Goal: Information Seeking & Learning: Check status

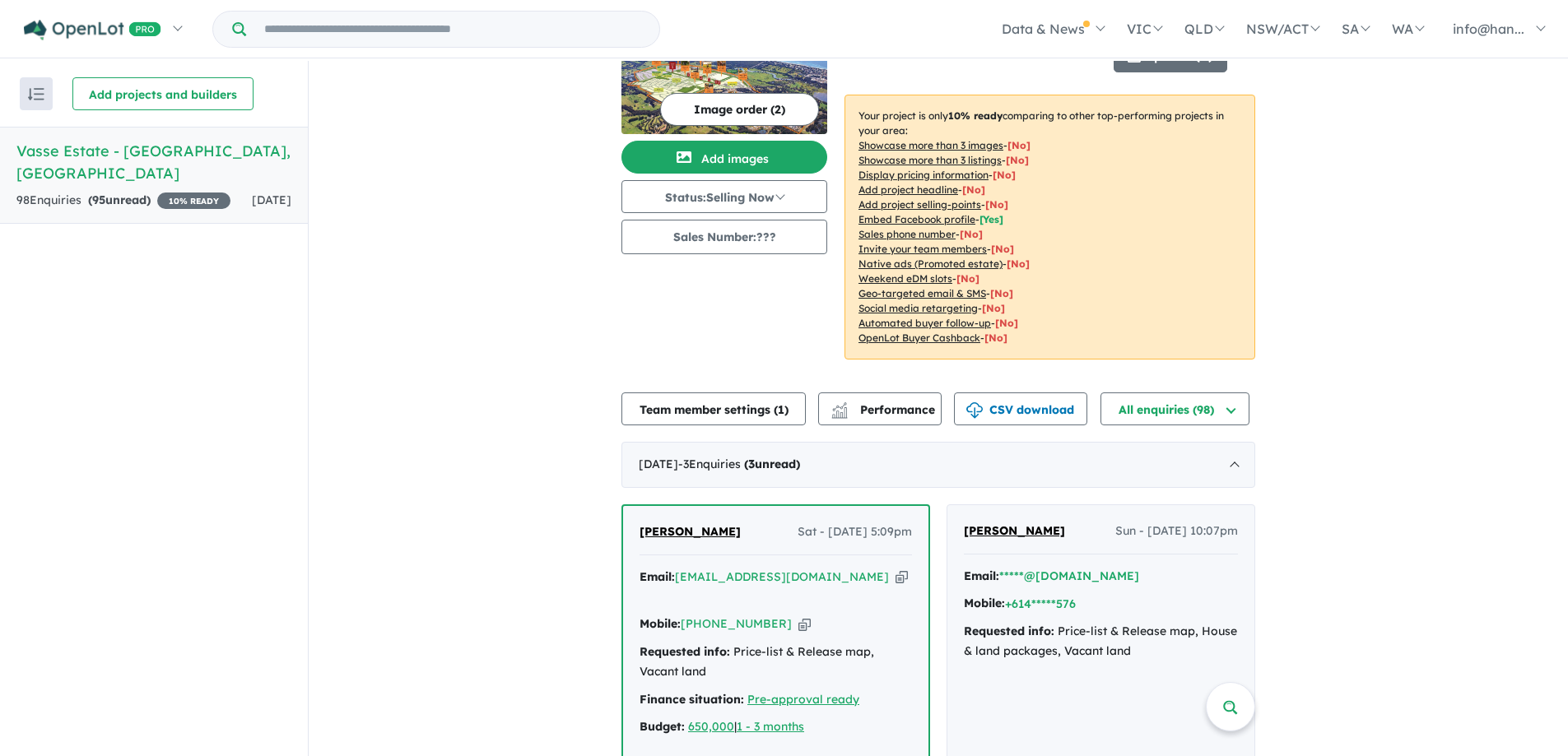
scroll to position [164, 0]
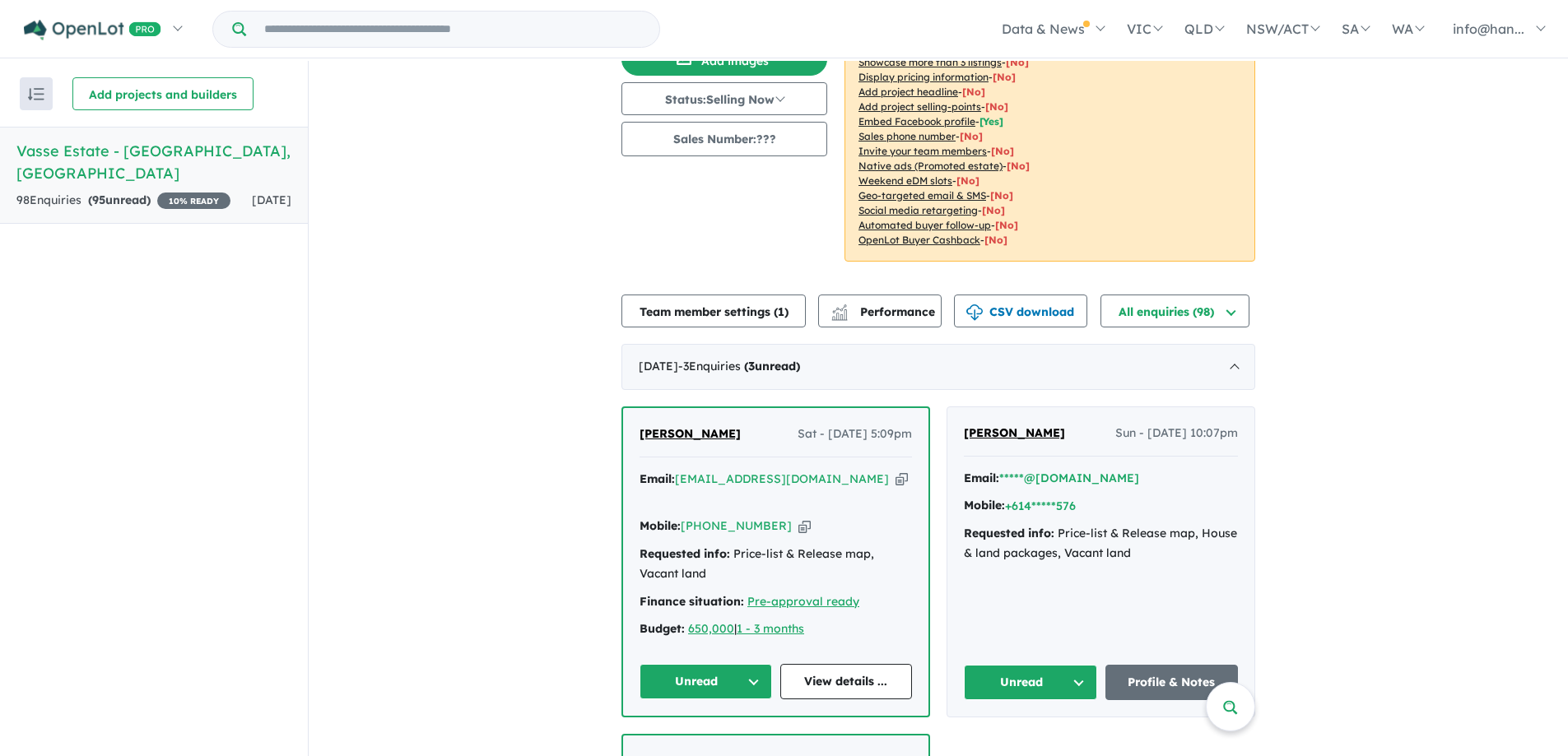
click at [895, 478] on icon "button" at bounding box center [901, 479] width 12 height 17
click at [798, 518] on icon "button" at bounding box center [804, 526] width 12 height 17
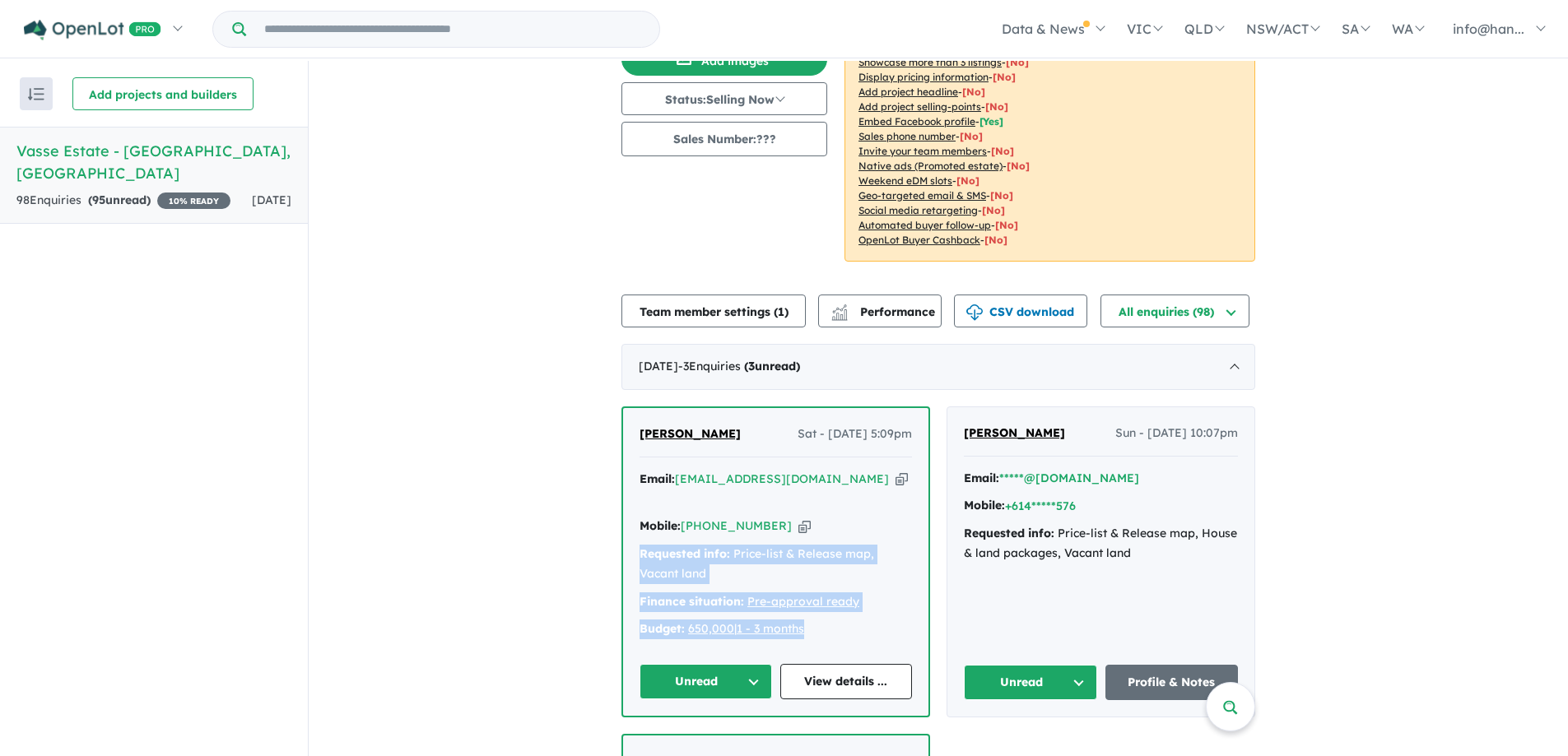
drag, startPoint x: 823, startPoint y: 613, endPoint x: 621, endPoint y: 528, distance: 219.2
click at [623, 528] on div "[PERSON_NAME] - [DATE] 5:09pm Email: [EMAIL_ADDRESS][DOMAIN_NAME] Copied! Mobil…" at bounding box center [775, 562] width 305 height 308
drag, startPoint x: 649, startPoint y: 531, endPoint x: 639, endPoint y: 531, distance: 10.0
click at [640, 546] on strong "Requested info:" at bounding box center [684, 554] width 90 height 15
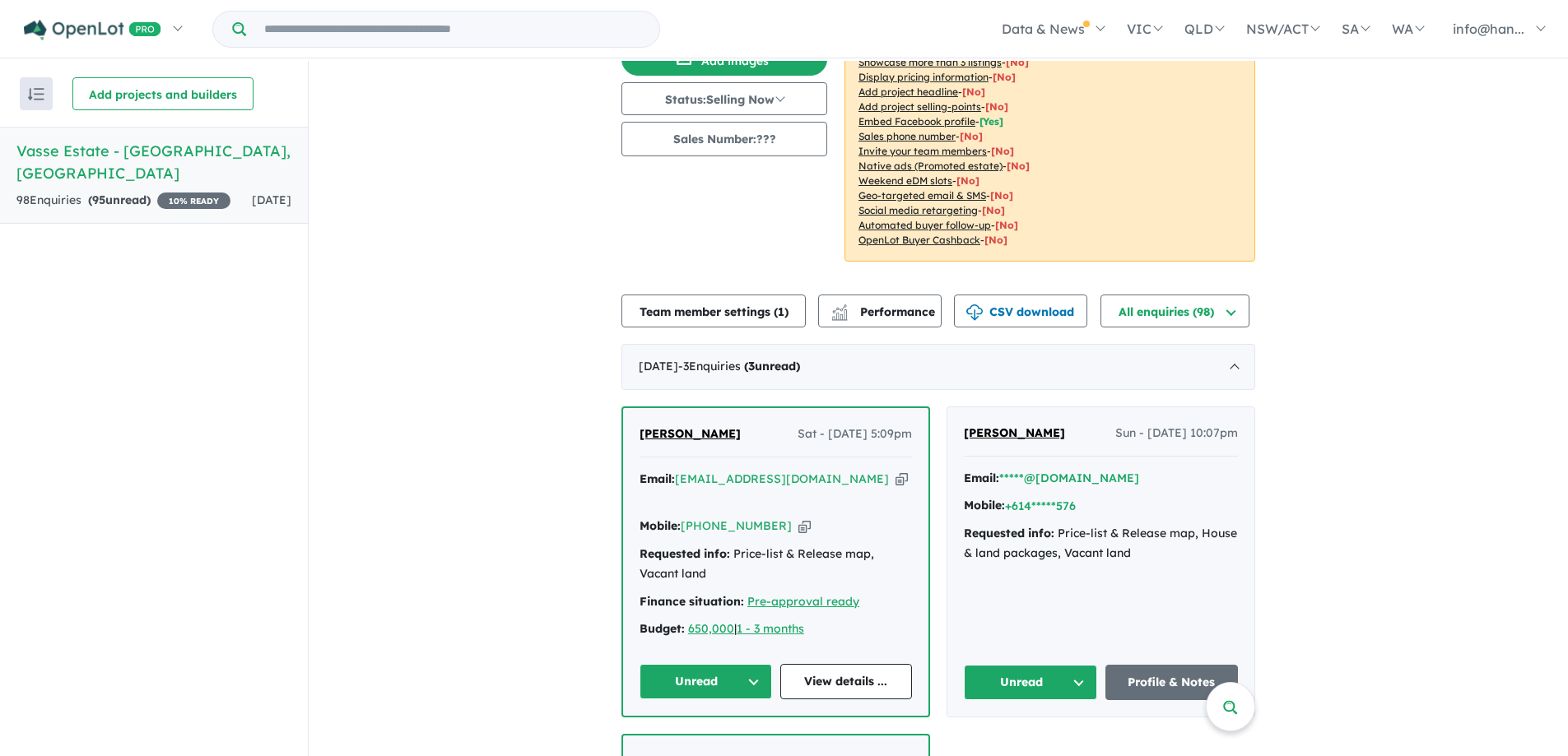
click at [680, 544] on div "Requested info: Price-list & Release map, Vacant land" at bounding box center [775, 564] width 273 height 40
copy div "Requested info: Price-list & Release map, Vacant land"
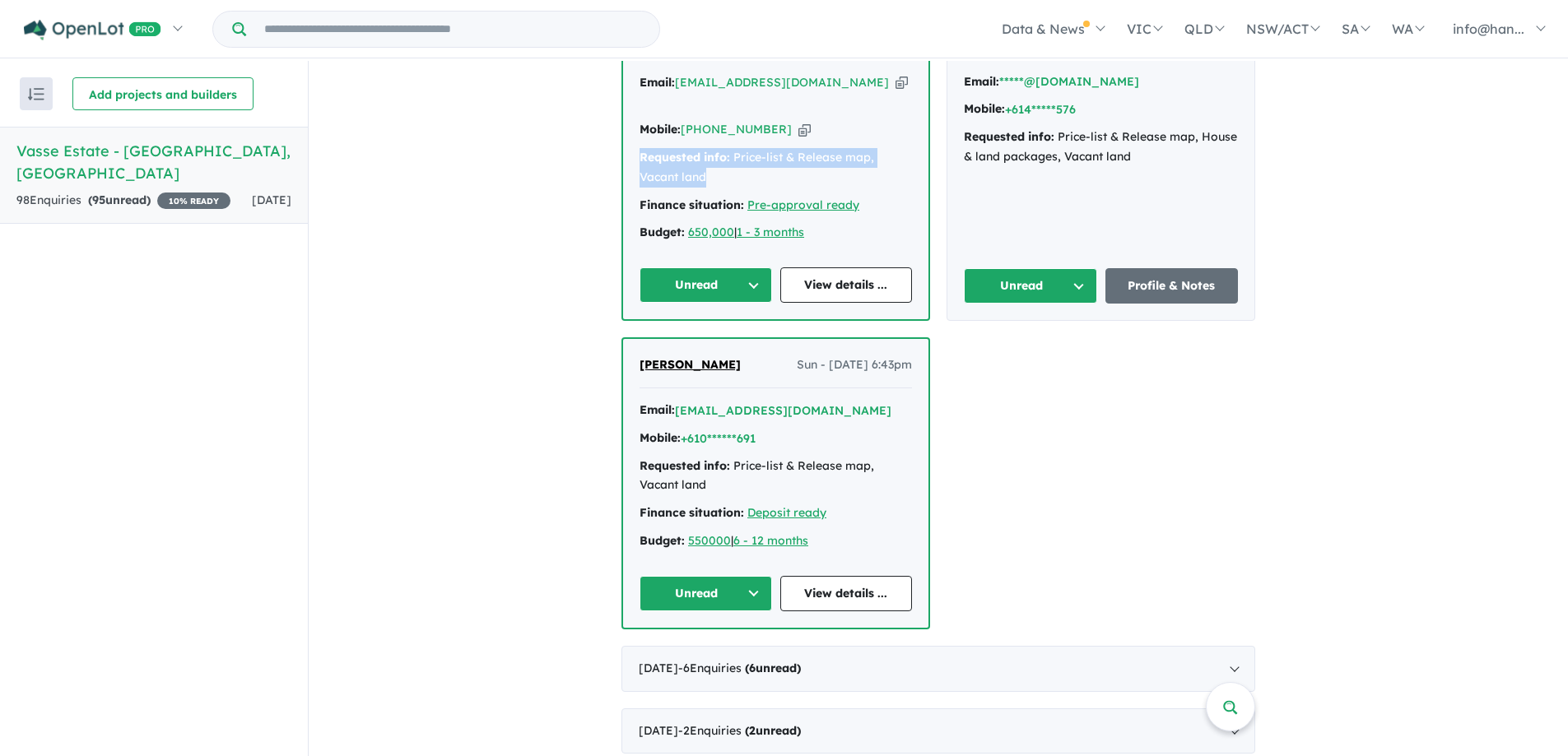
scroll to position [329, 0]
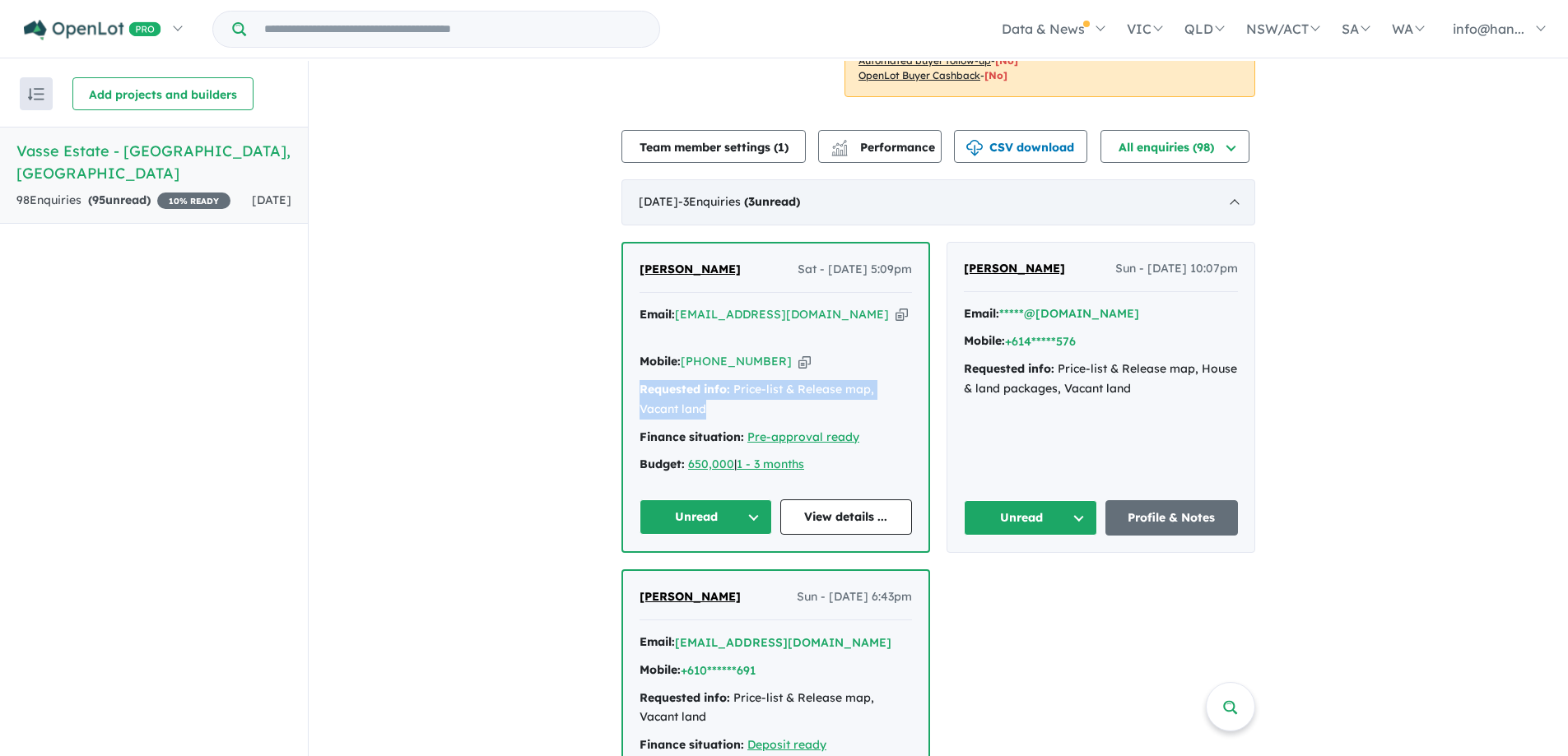
click at [851, 198] on div "[DATE] - 3 Enquir ies ( 3 unread)" at bounding box center [938, 202] width 634 height 47
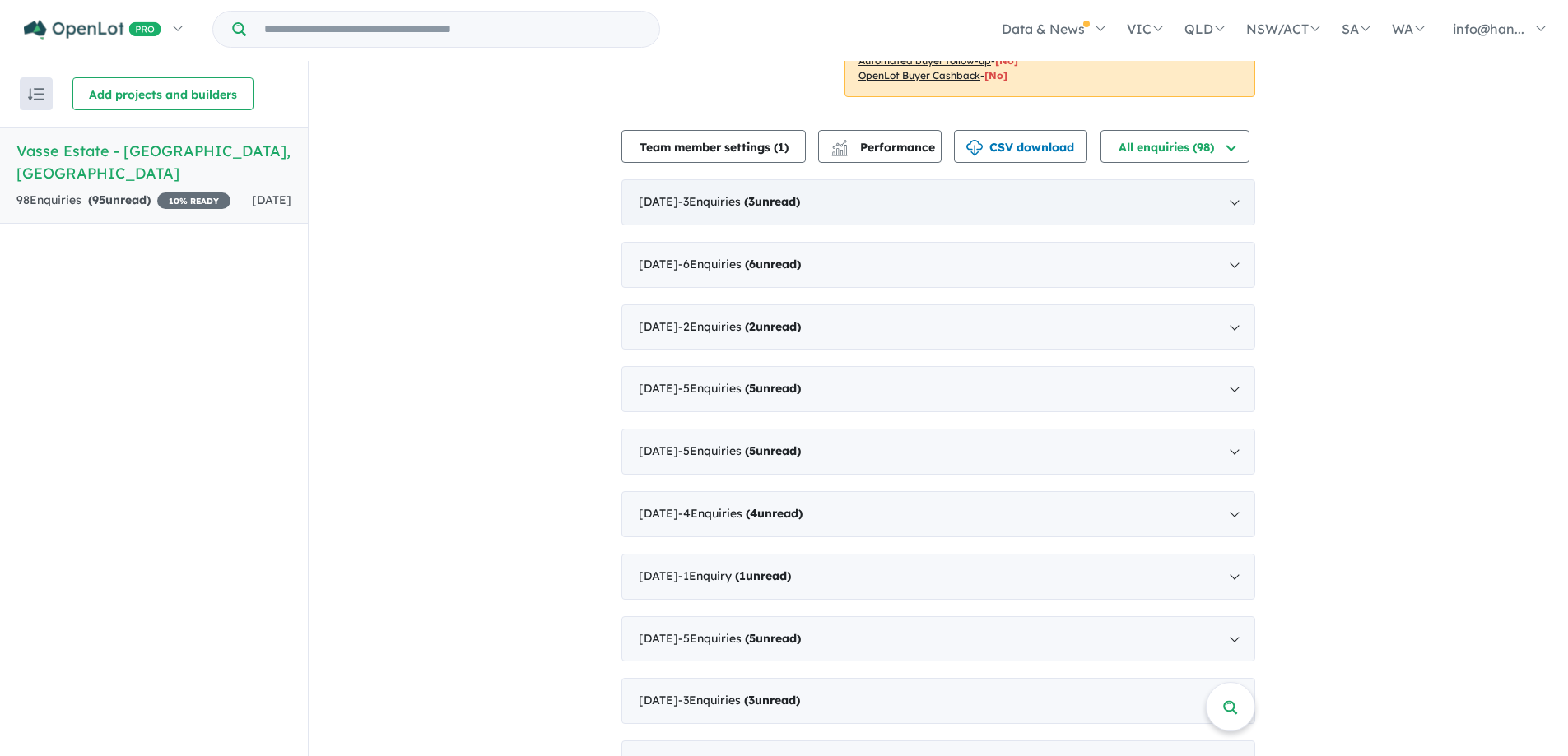
click at [851, 198] on div "[DATE] - 3 Enquir ies ( 3 unread)" at bounding box center [938, 202] width 634 height 47
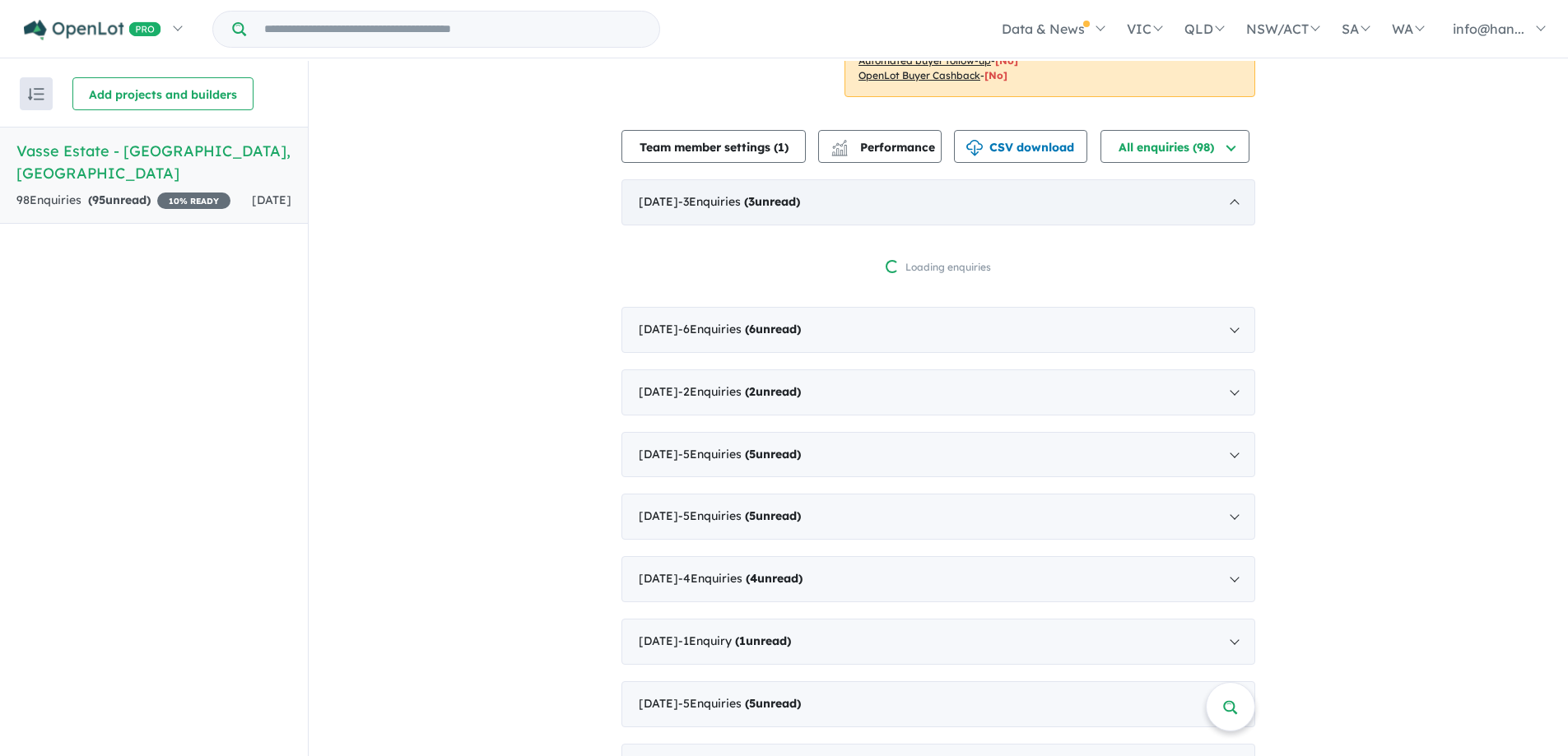
scroll to position [3, 0]
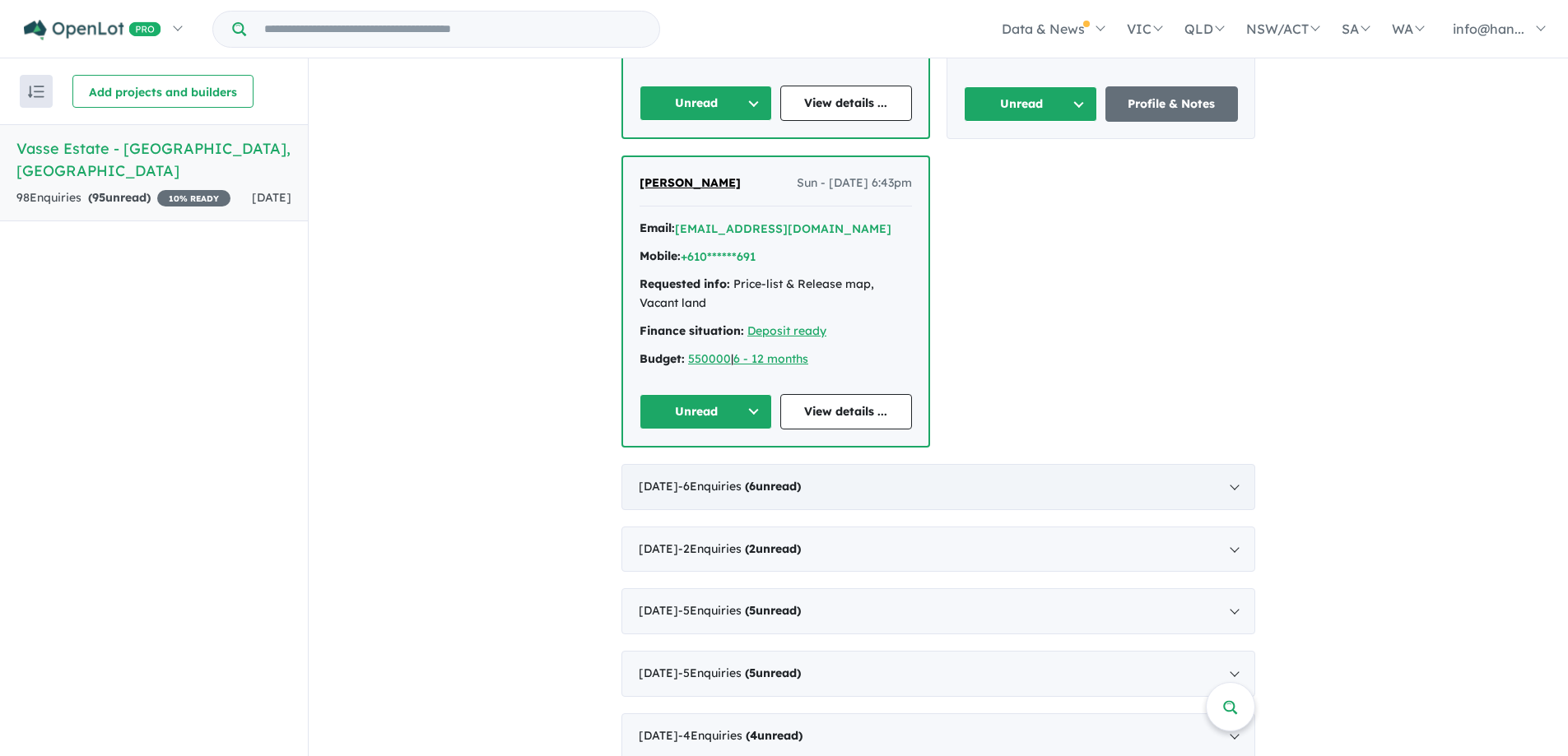
click at [857, 463] on div "[DATE] - 6 Enquir ies ( 6 unread)" at bounding box center [938, 486] width 634 height 47
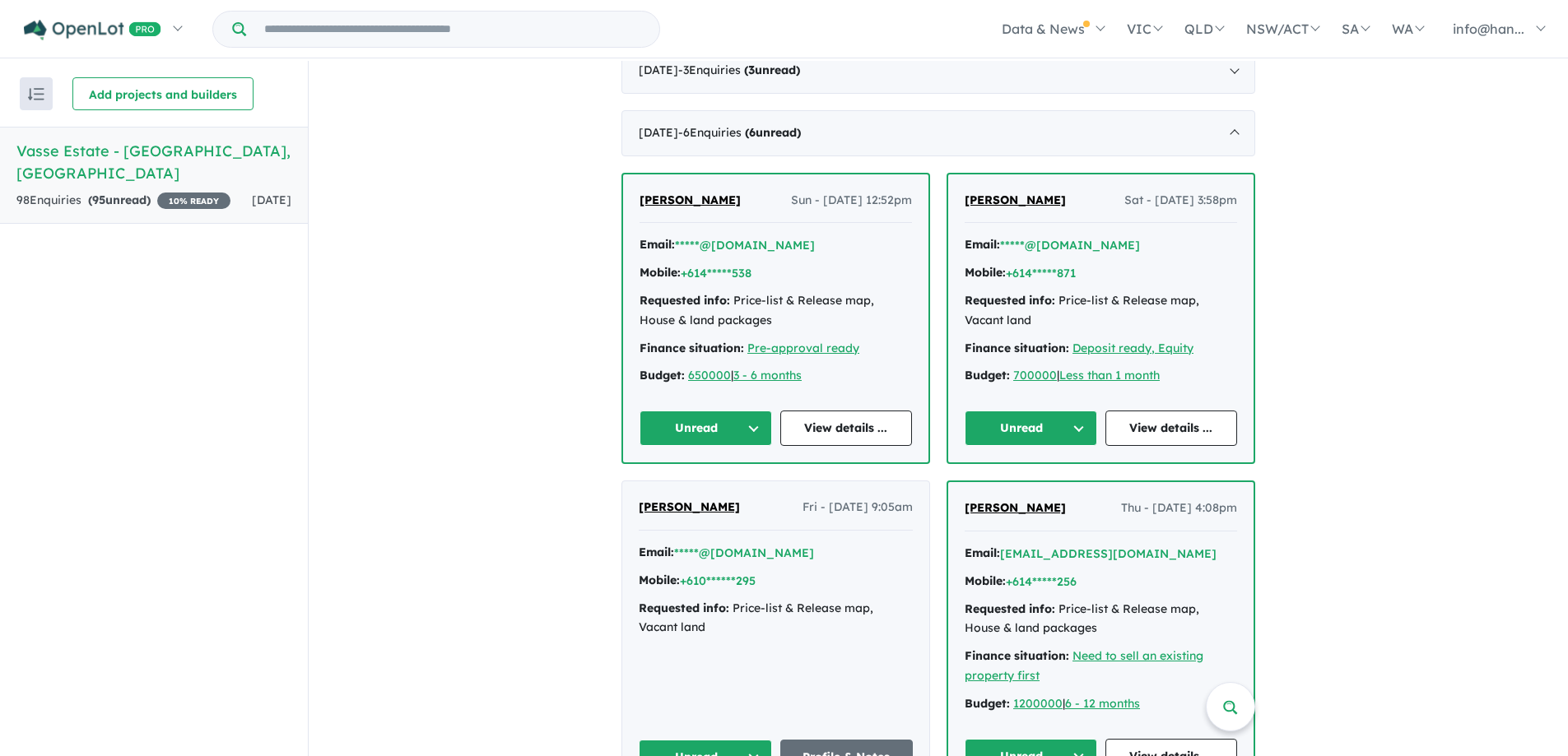
scroll to position [214, 0]
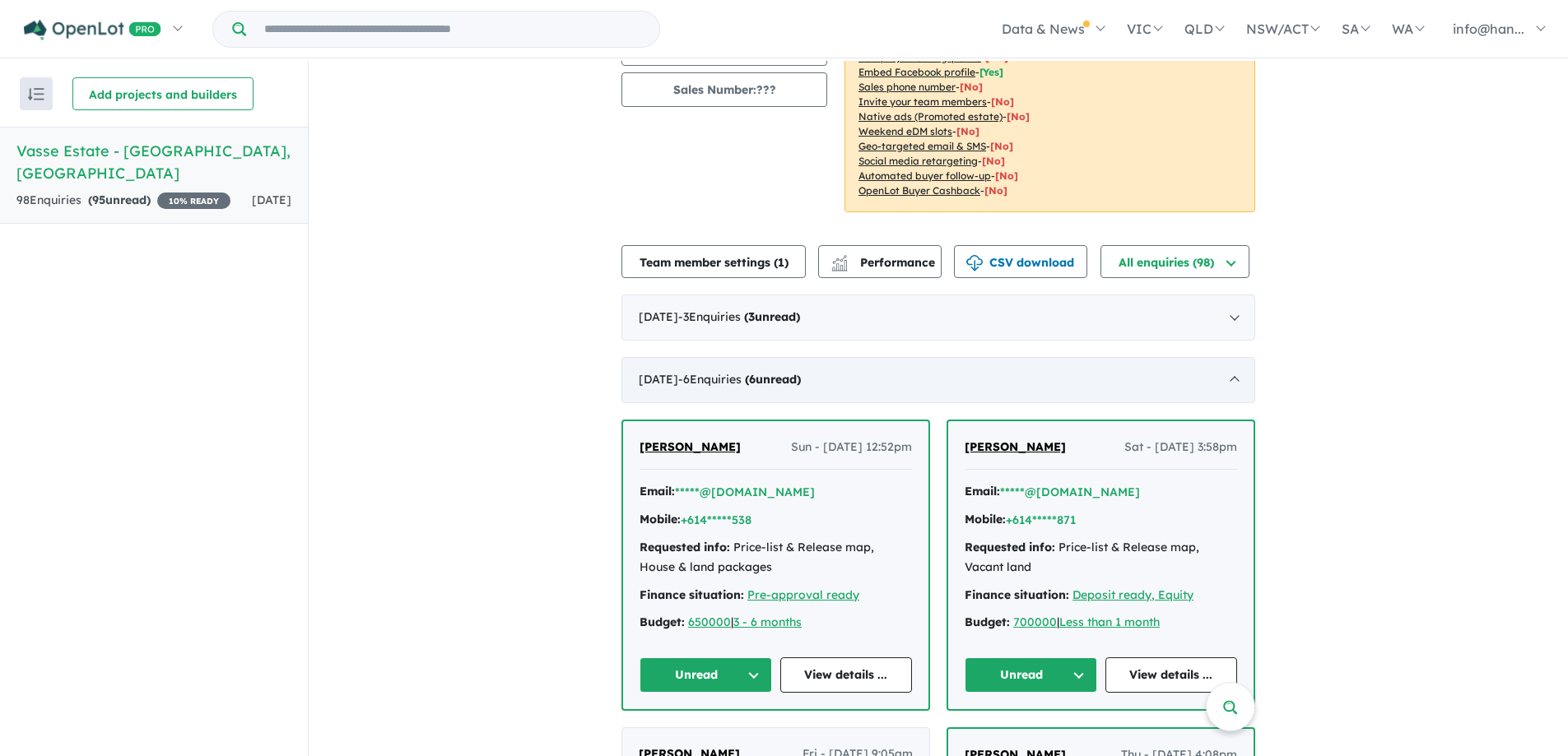
click at [961, 386] on div "[DATE] - 6 Enquir ies ( 6 unread)" at bounding box center [938, 380] width 634 height 47
